Goal: Task Accomplishment & Management: Manage account settings

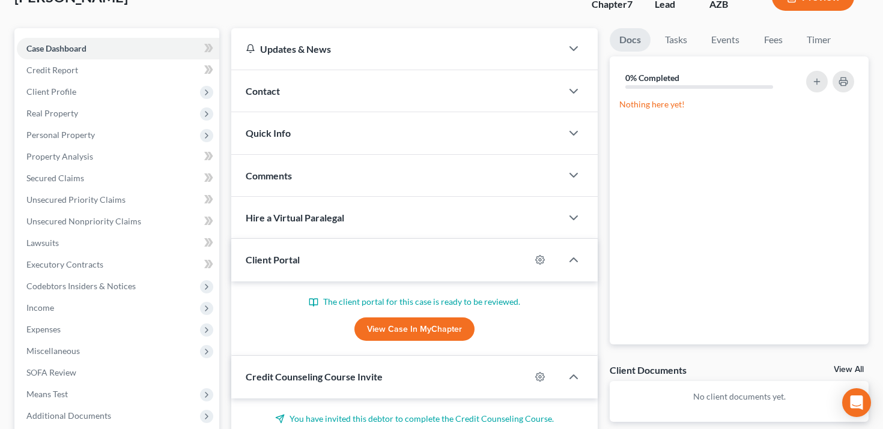
scroll to position [88, 0]
click at [536, 254] on icon "button" at bounding box center [540, 259] width 10 height 10
select select "0"
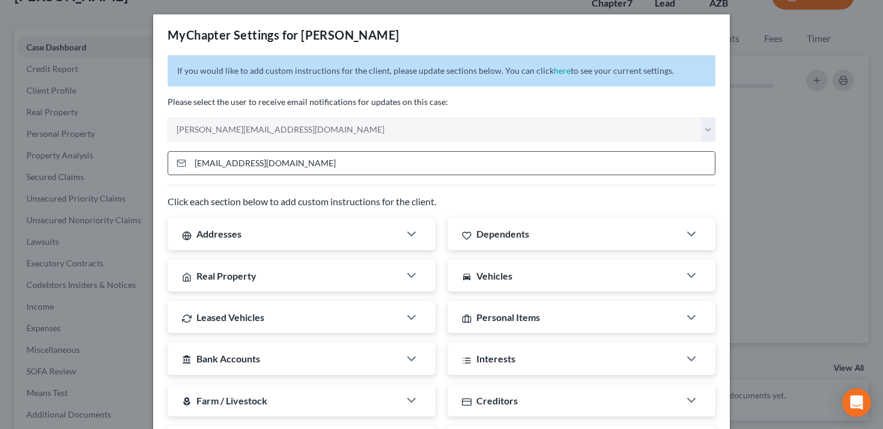
click at [452, 163] on input "[EMAIL_ADDRESS][DOMAIN_NAME]" at bounding box center [452, 163] width 524 height 23
click at [545, 98] on p "Please select the user to receive email notifications for updates on this case:" at bounding box center [442, 102] width 548 height 12
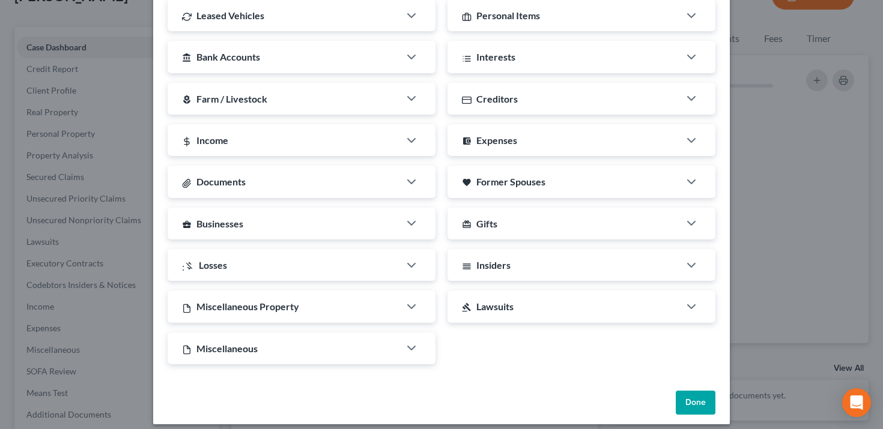
scroll to position [311, 0]
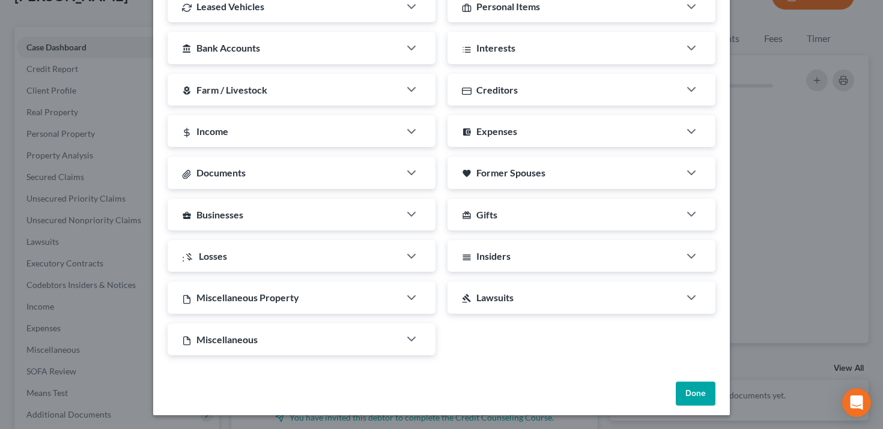
click at [703, 388] on button "Done" at bounding box center [696, 394] width 40 height 24
